Goal: Navigation & Orientation: Find specific page/section

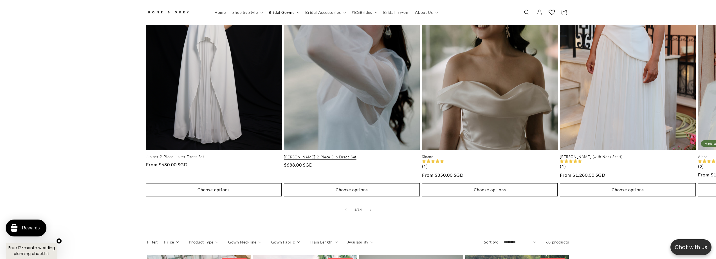
scroll to position [334, 0]
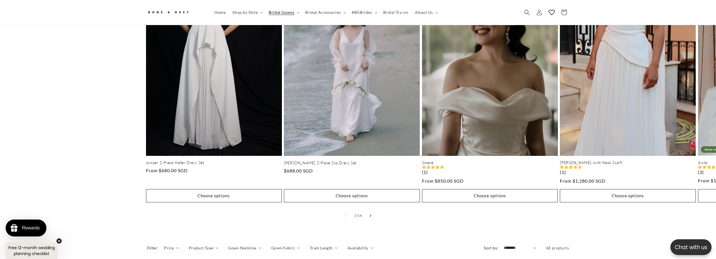
click at [371, 212] on button "Slide right" at bounding box center [370, 215] width 12 height 12
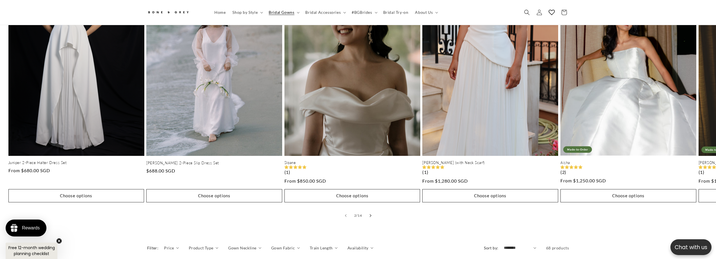
scroll to position [0, 155]
click at [371, 212] on button "Slide right" at bounding box center [370, 215] width 12 height 12
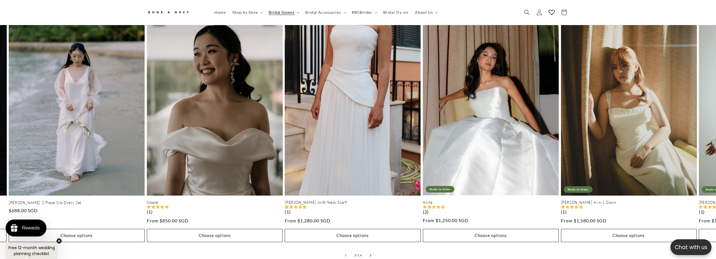
scroll to position [306, 0]
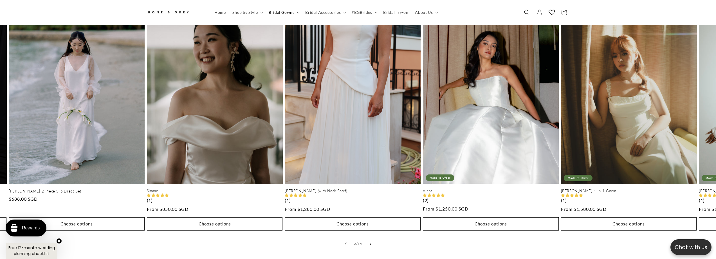
click at [376, 240] on button "Slide right" at bounding box center [370, 243] width 12 height 12
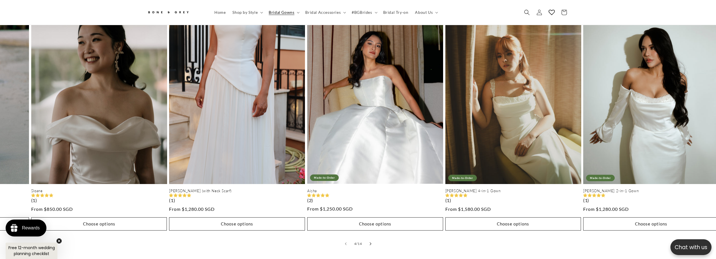
scroll to position [0, 0]
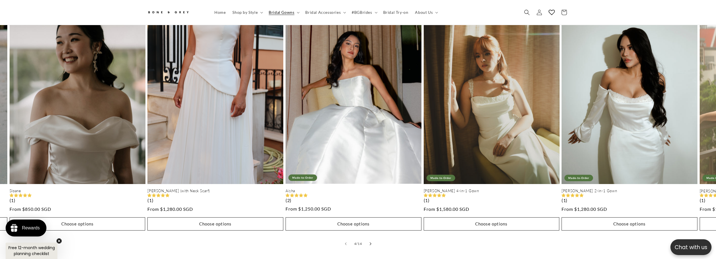
click at [376, 240] on button "Slide right" at bounding box center [370, 243] width 12 height 12
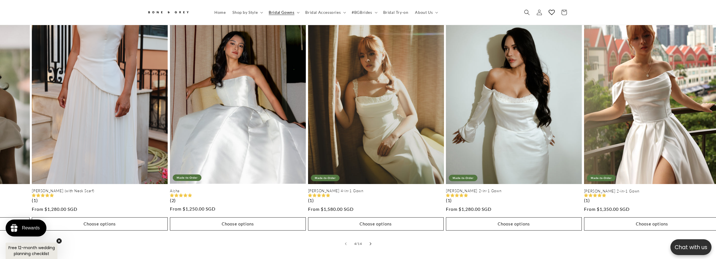
click at [376, 240] on button "Slide right" at bounding box center [370, 243] width 12 height 12
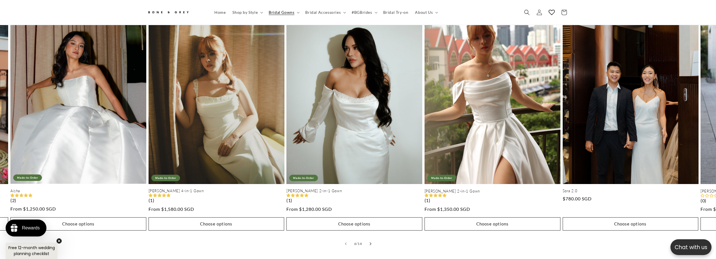
click at [376, 240] on button "Slide right" at bounding box center [370, 243] width 12 height 12
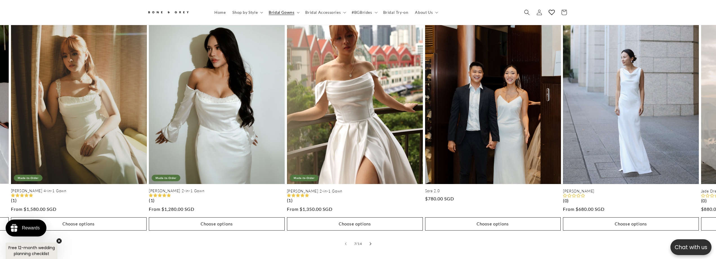
click at [376, 240] on button "Slide right" at bounding box center [370, 243] width 12 height 12
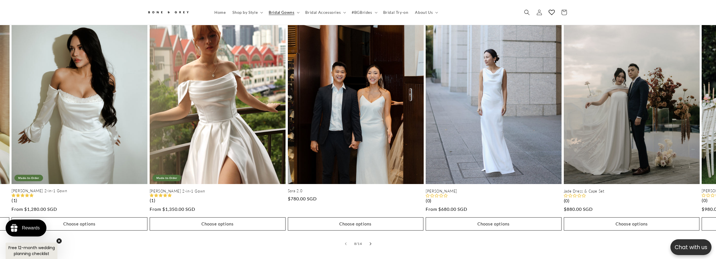
click at [376, 240] on button "Slide right" at bounding box center [370, 243] width 12 height 12
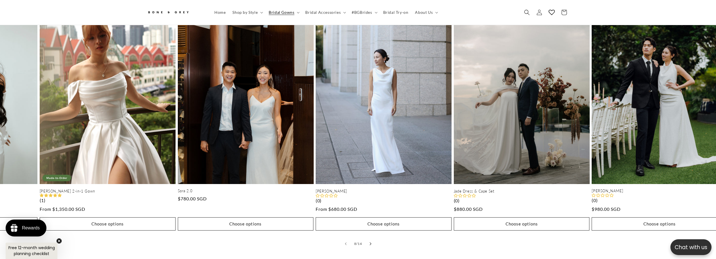
click at [376, 240] on button "Slide right" at bounding box center [370, 243] width 12 height 12
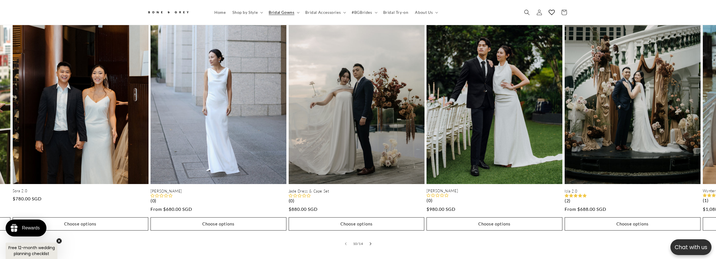
click at [376, 240] on button "Slide right" at bounding box center [370, 243] width 12 height 12
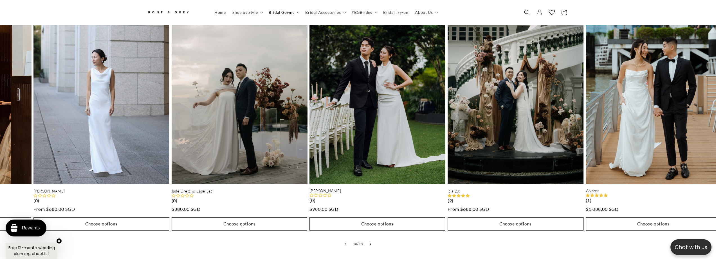
click at [376, 240] on button "Slide right" at bounding box center [370, 243] width 12 height 12
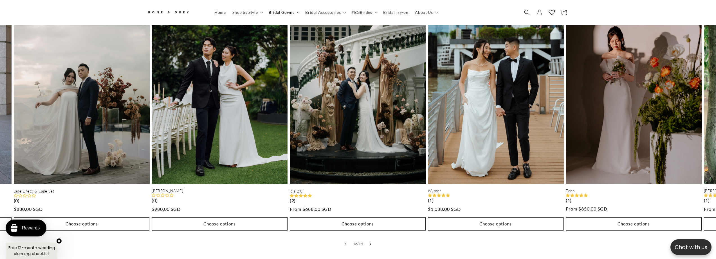
click at [376, 240] on button "Slide right" at bounding box center [370, 243] width 12 height 12
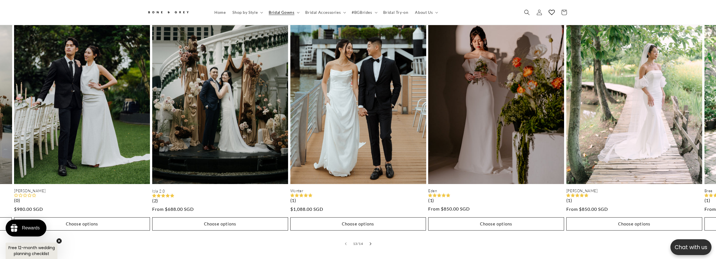
click at [376, 240] on button "Slide right" at bounding box center [370, 243] width 12 height 12
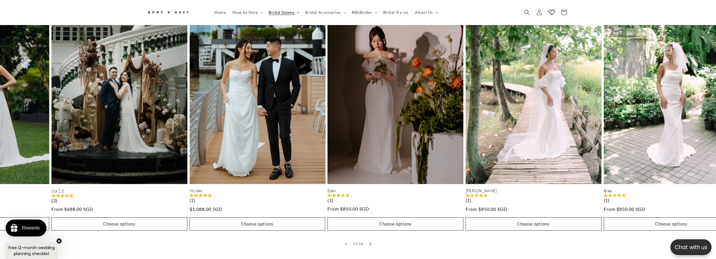
click at [376, 240] on button "Slide right" at bounding box center [370, 243] width 12 height 12
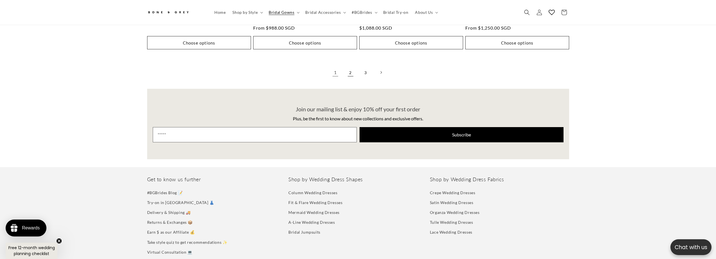
click at [350, 69] on link "2" at bounding box center [350, 72] width 12 height 12
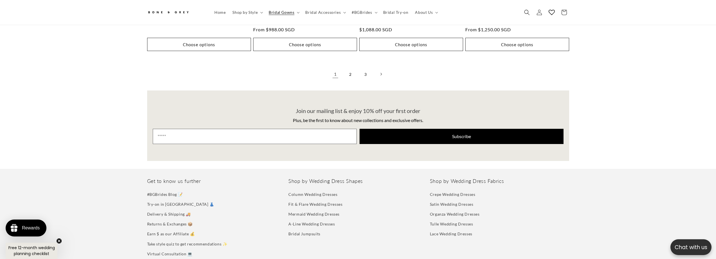
scroll to position [0, 309]
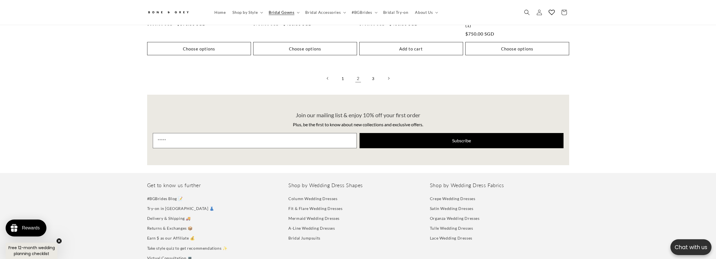
scroll to position [1628, 0]
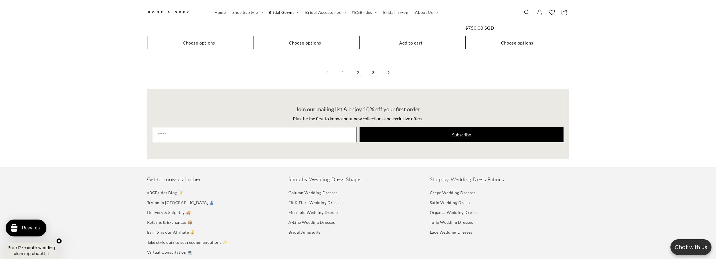
click at [373, 67] on link "3" at bounding box center [373, 72] width 12 height 12
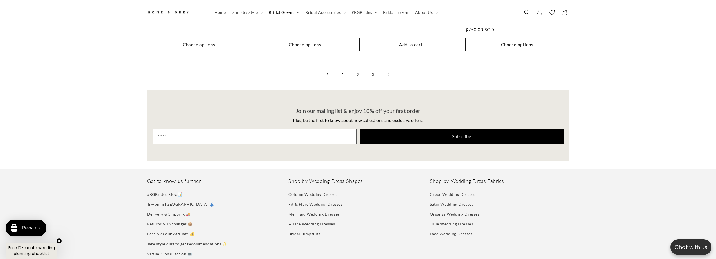
scroll to position [0, 309]
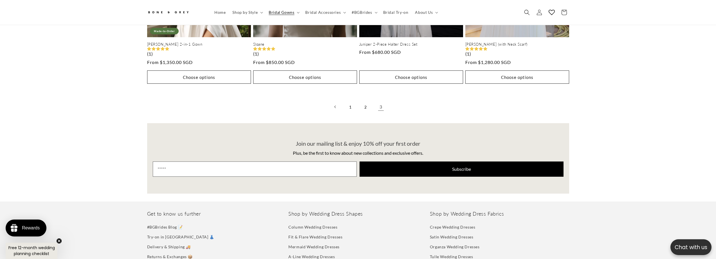
scroll to position [1404, 0]
